Goal: Information Seeking & Learning: Find specific fact

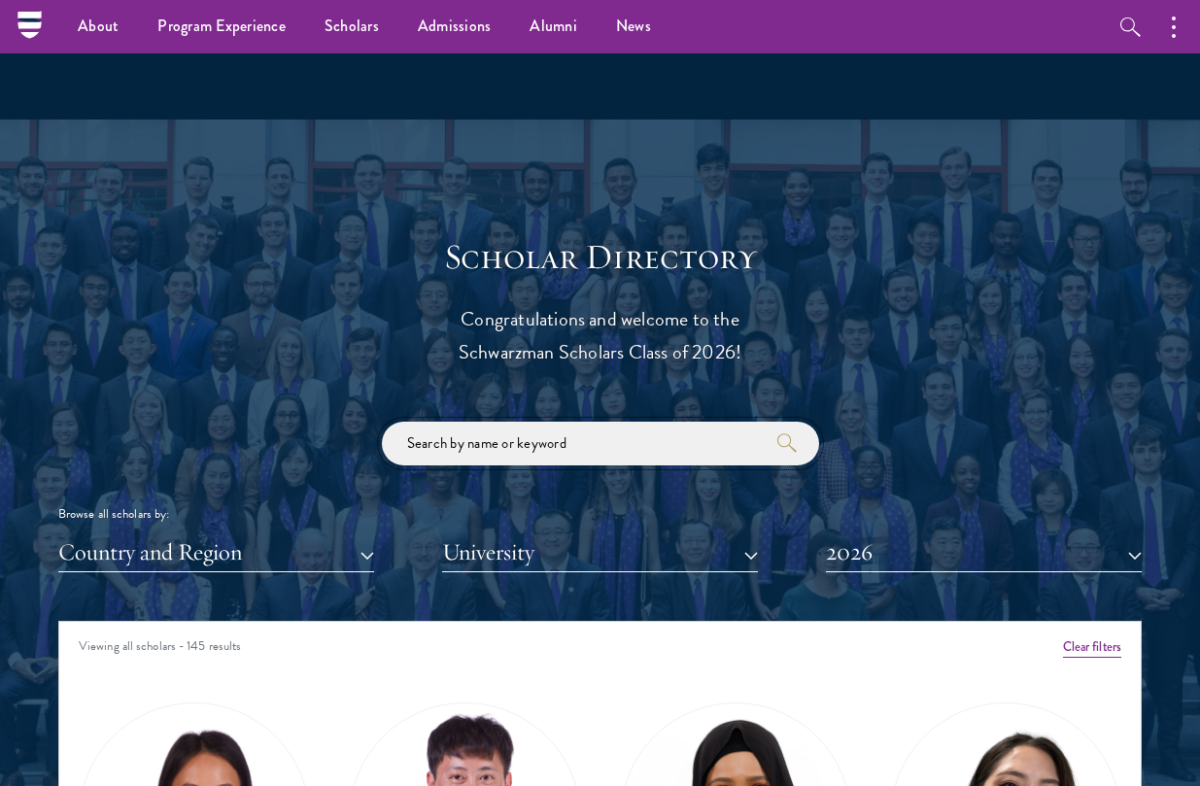
click at [515, 422] on input "search" at bounding box center [600, 444] width 437 height 44
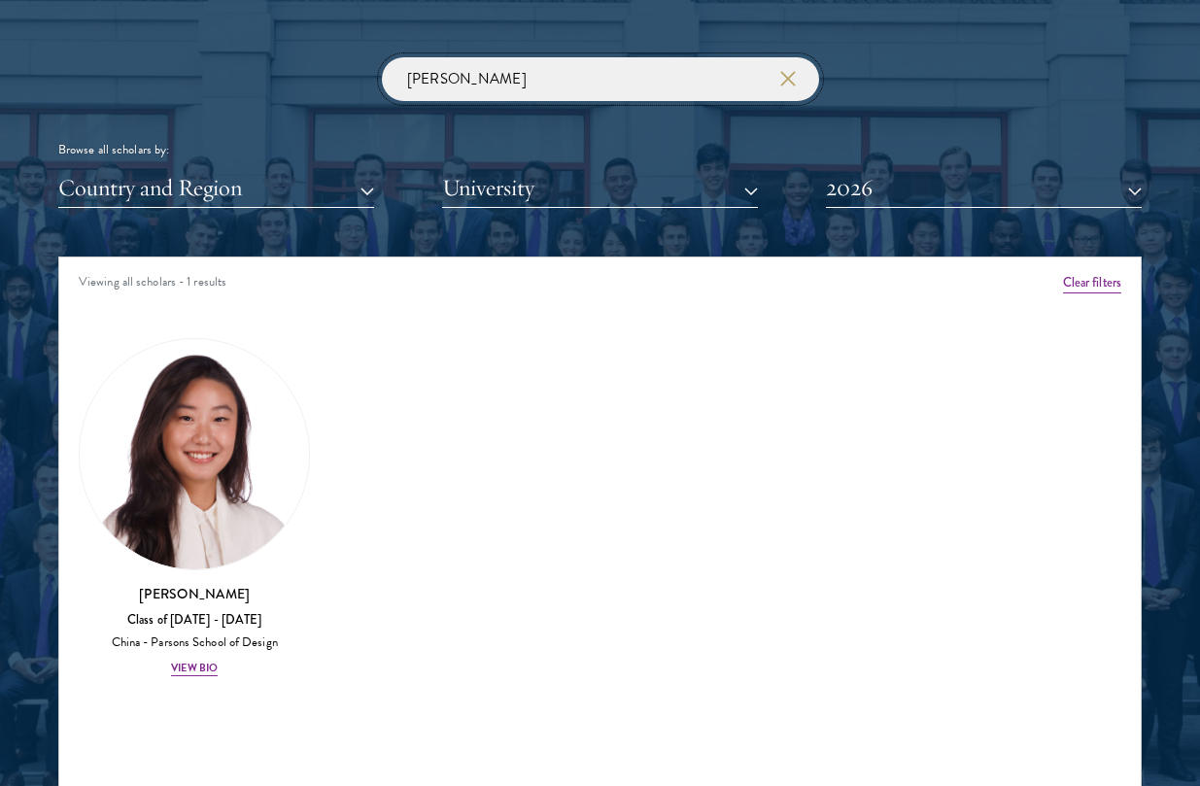
scroll to position [2281, 0]
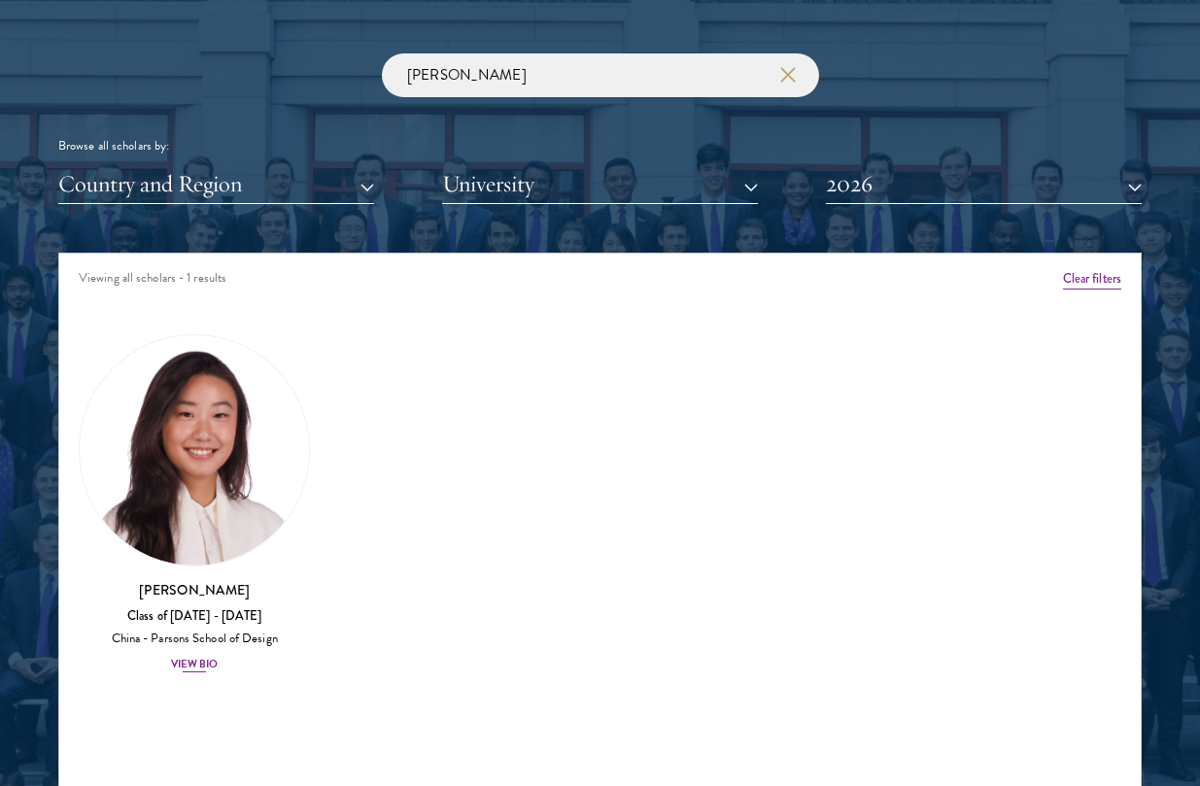
click at [141, 482] on img at bounding box center [194, 449] width 229 height 229
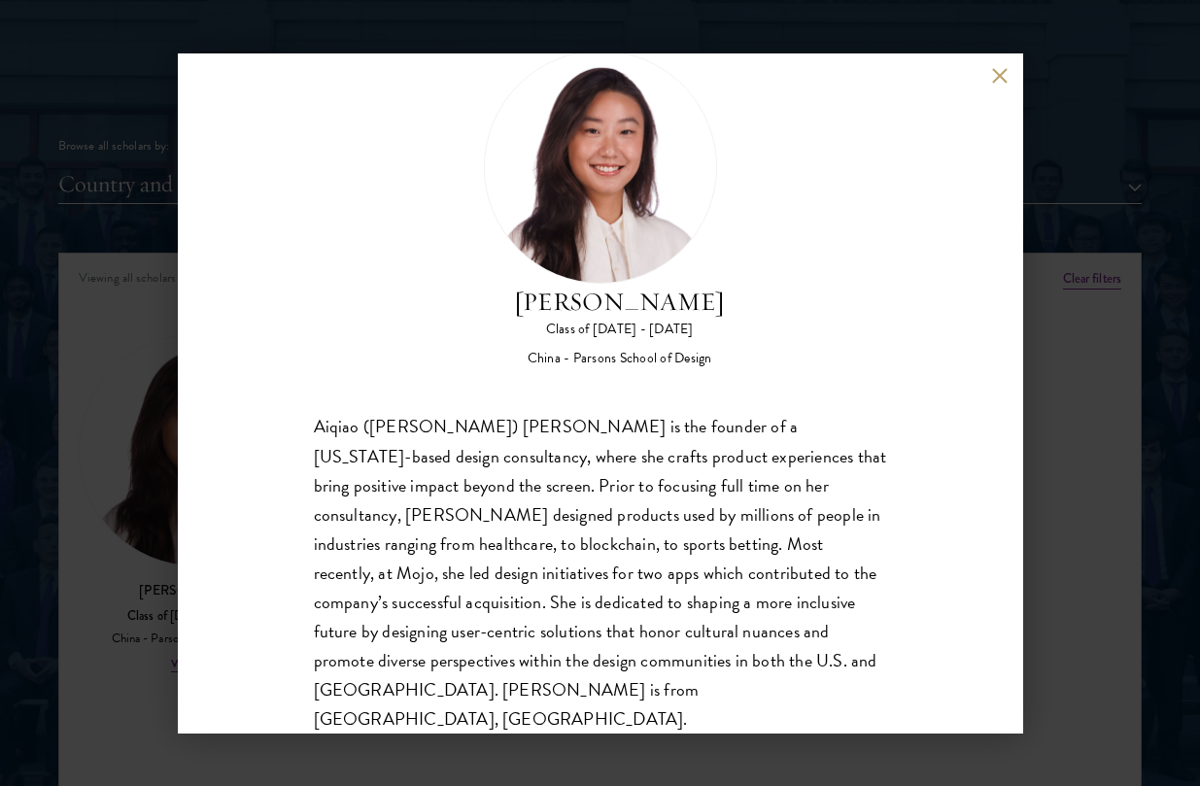
scroll to position [60, 0]
click at [999, 72] on button at bounding box center [1000, 76] width 17 height 17
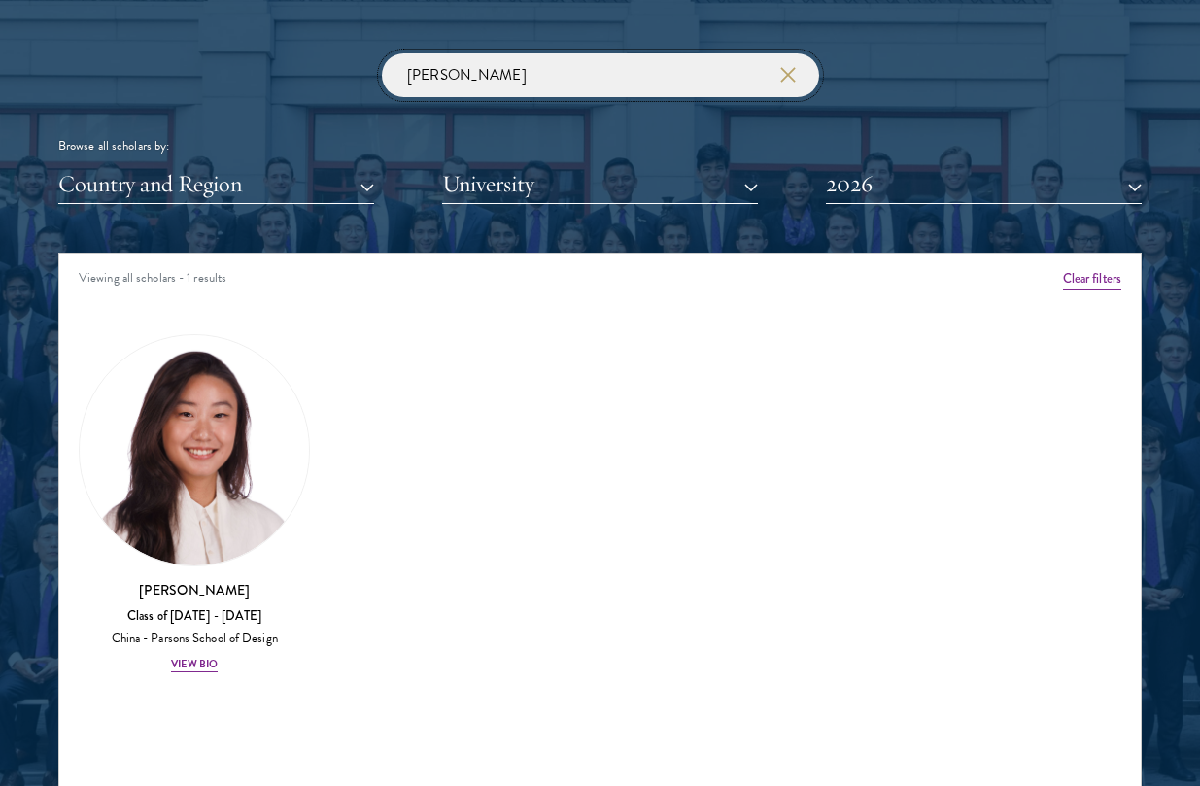
click at [678, 62] on input "[PERSON_NAME]" at bounding box center [600, 75] width 437 height 44
drag, startPoint x: 709, startPoint y: 62, endPoint x: 416, endPoint y: 44, distance: 294.0
click at [416, 44] on div "Scholar Directory Congratulations and welcome to the Schwarzman Scholars Class …" at bounding box center [599, 352] width 1083 height 968
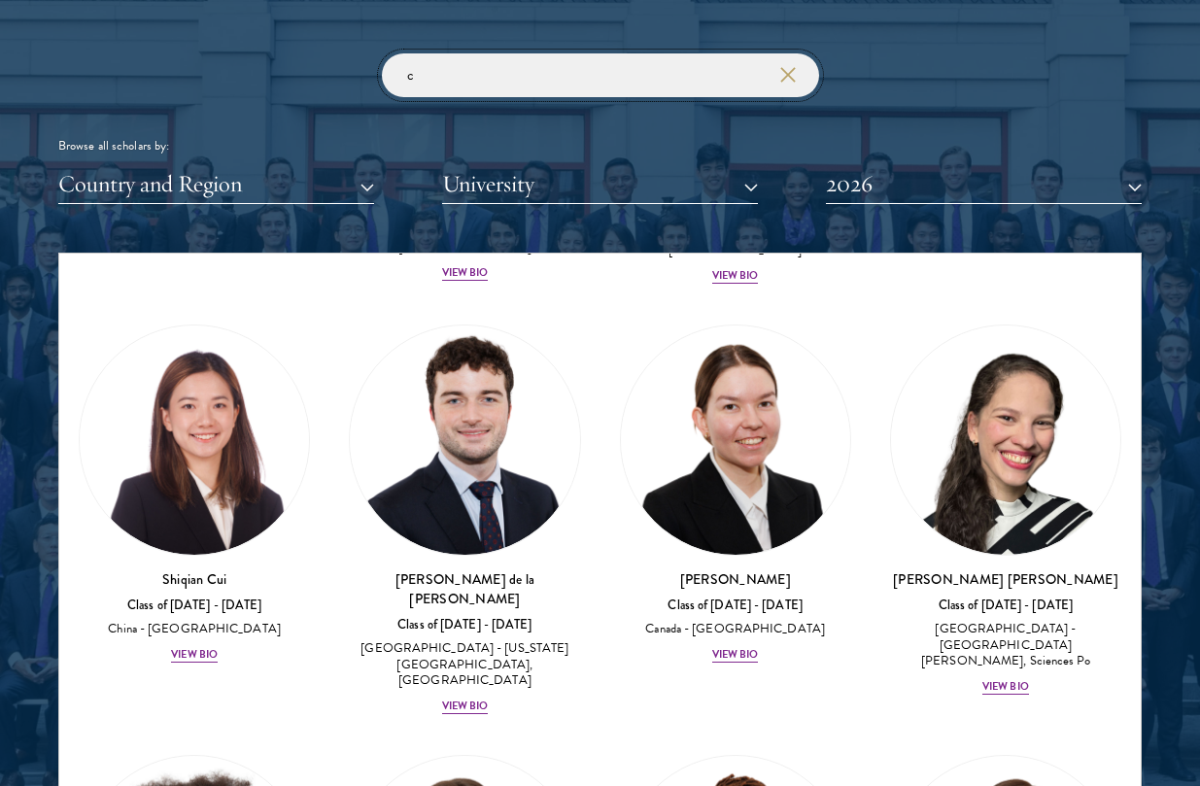
scroll to position [3258, 0]
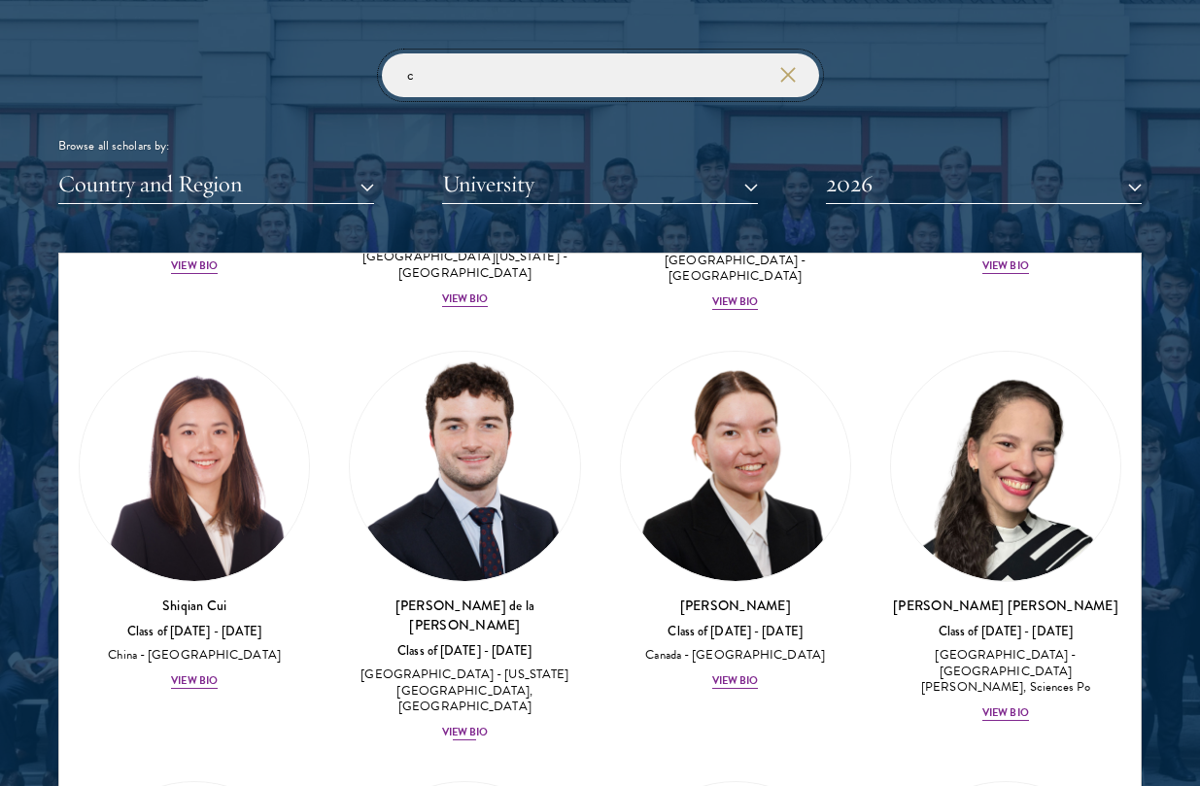
type input "c"
click at [484, 444] on img at bounding box center [464, 466] width 229 height 229
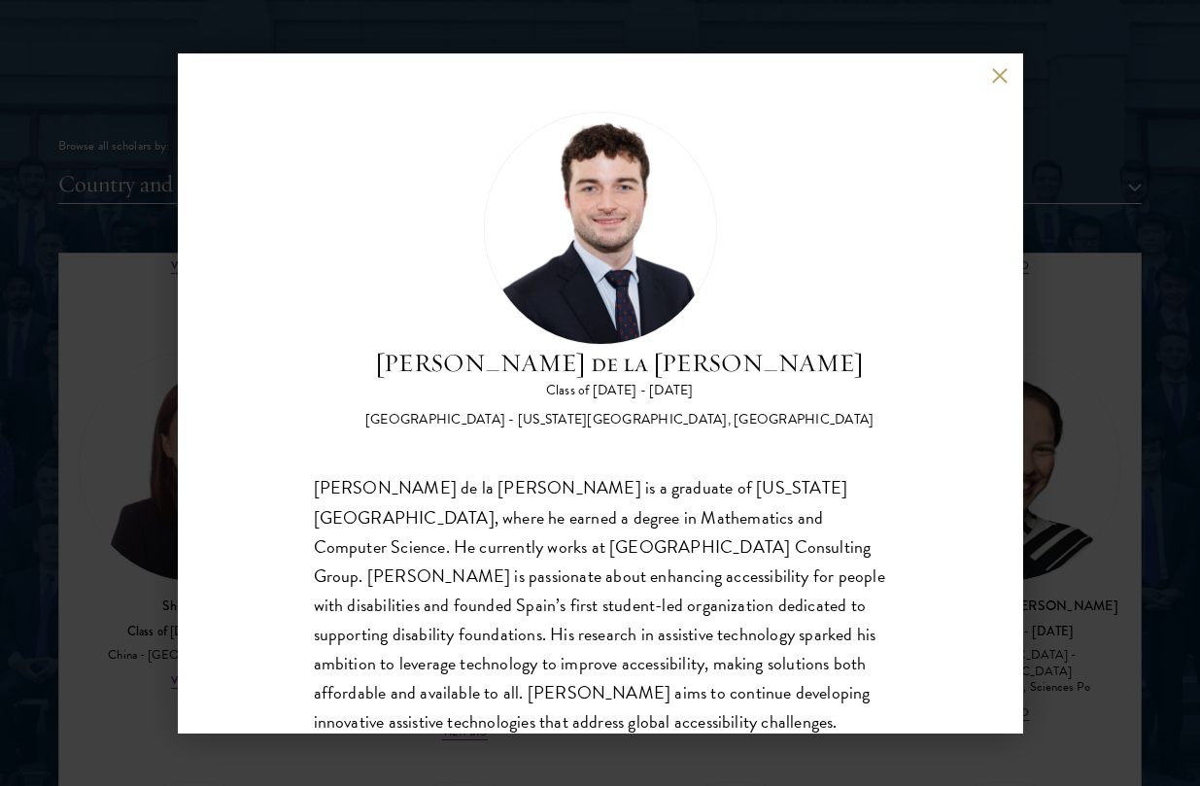
click at [1079, 376] on div "[PERSON_NAME] de la [PERSON_NAME] Class of [DATE] - [DATE] [GEOGRAPHIC_DATA] - …" at bounding box center [600, 393] width 1200 height 786
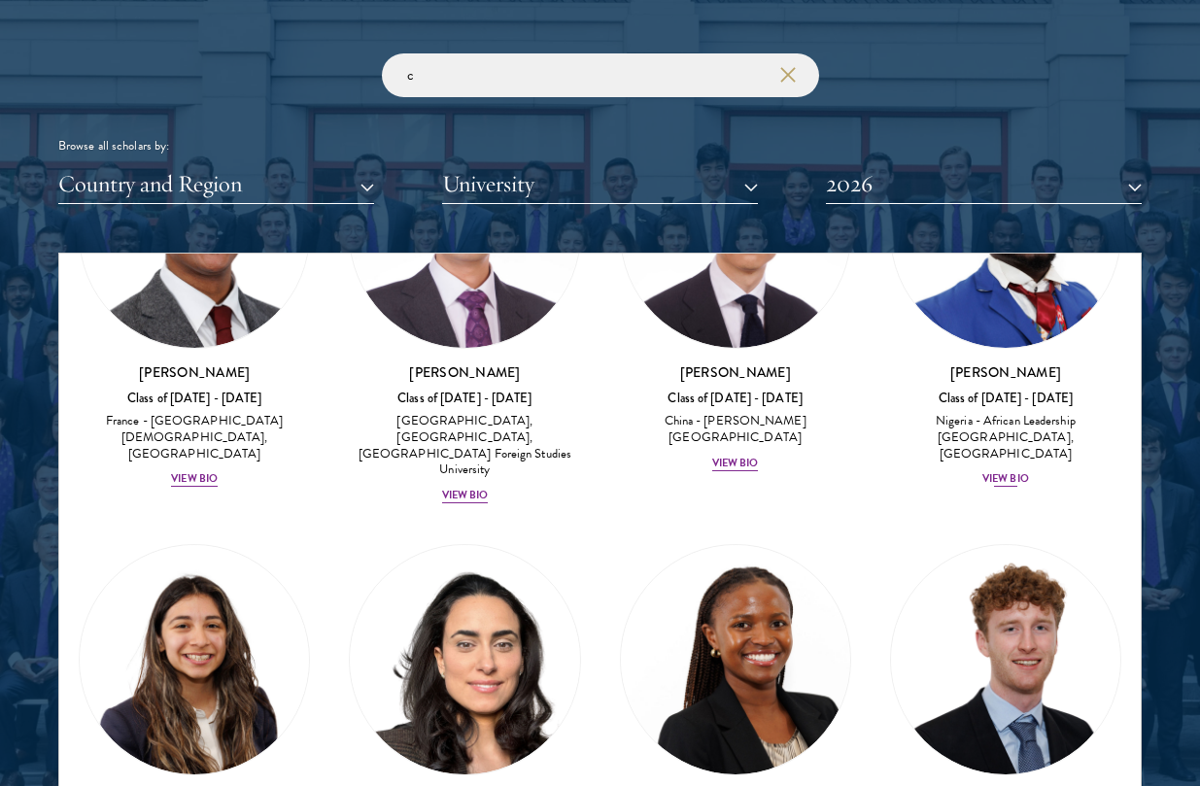
scroll to position [8451, 0]
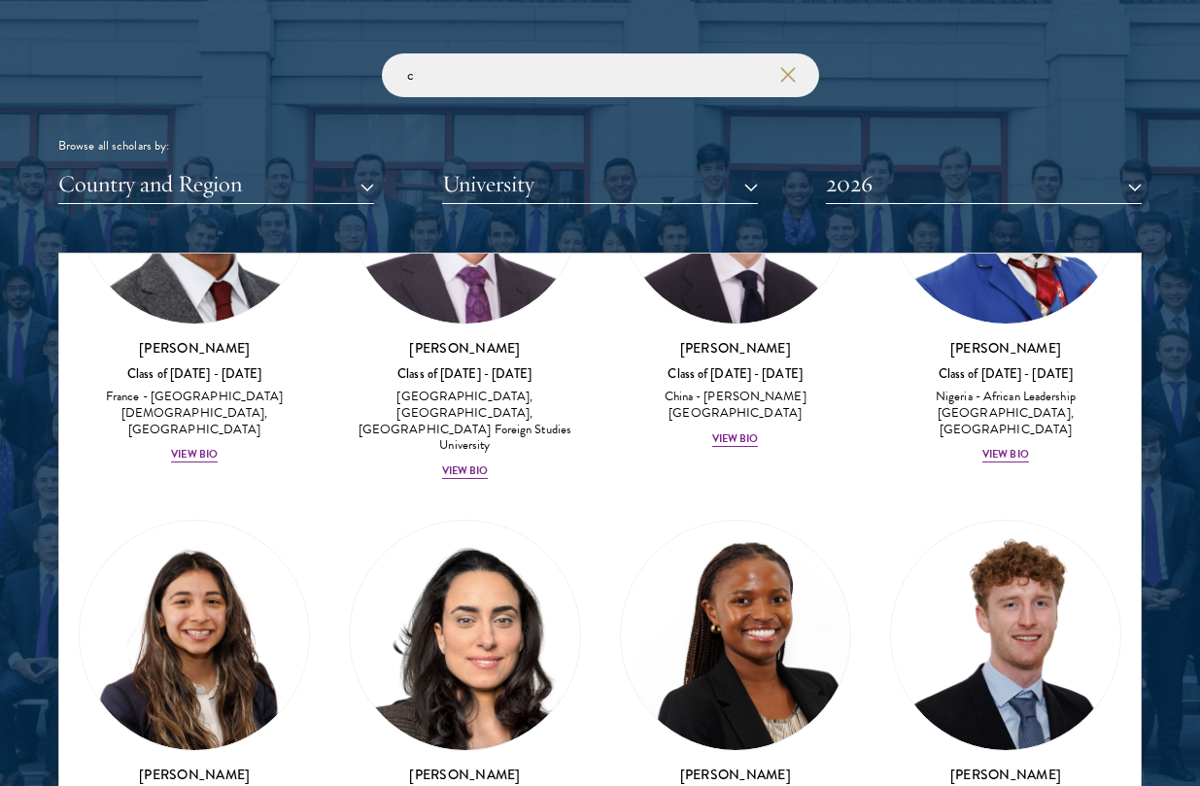
click at [1053, 521] on img at bounding box center [1005, 635] width 229 height 229
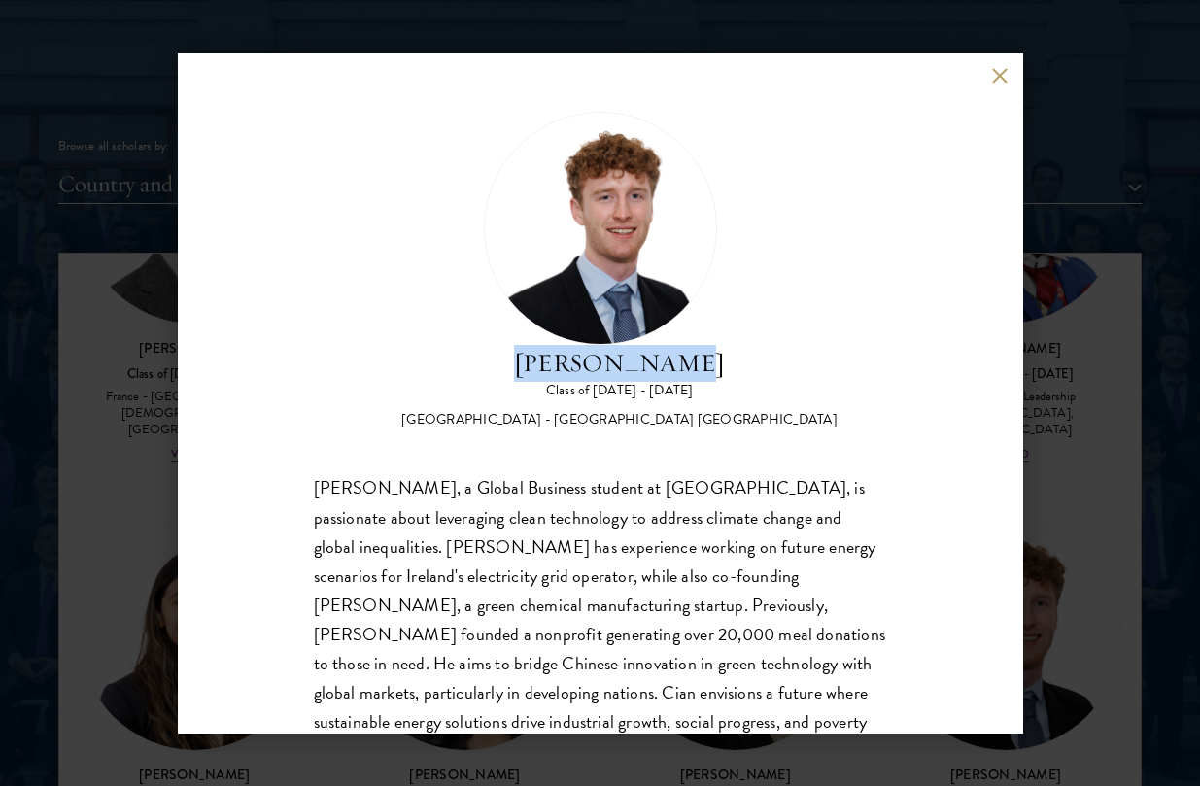
drag, startPoint x: 703, startPoint y: 367, endPoint x: 504, endPoint y: 364, distance: 199.2
click at [504, 364] on div "[PERSON_NAME] Class of [DATE] - [DATE] [GEOGRAPHIC_DATA] - [GEOGRAPHIC_DATA] [G…" at bounding box center [600, 271] width 573 height 319
copy h2 "[PERSON_NAME]"
click at [997, 68] on button at bounding box center [1000, 76] width 17 height 17
